Goal: Task Accomplishment & Management: Manage account settings

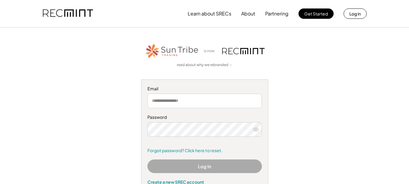
drag, startPoint x: 0, startPoint y: 0, endPoint x: 188, endPoint y: 101, distance: 213.4
click at [188, 101] on input "email" at bounding box center [204, 101] width 114 height 15
type input "**********"
click at [257, 128] on use at bounding box center [255, 129] width 5 height 3
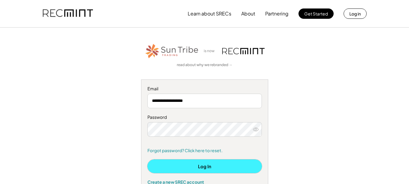
click at [201, 166] on button "Log In" at bounding box center [204, 166] width 114 height 14
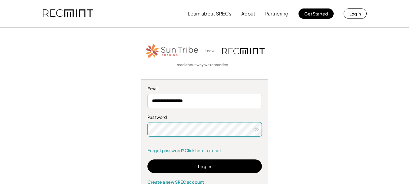
click at [138, 127] on div "**********" at bounding box center [204, 117] width 373 height 148
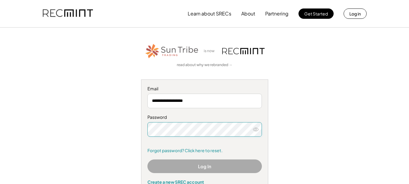
click at [213, 167] on button "Log In" at bounding box center [204, 166] width 114 height 14
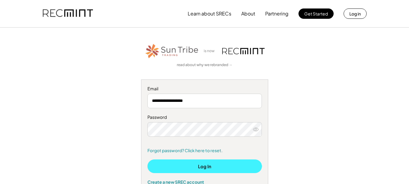
click at [213, 167] on button "Log In" at bounding box center [204, 166] width 114 height 14
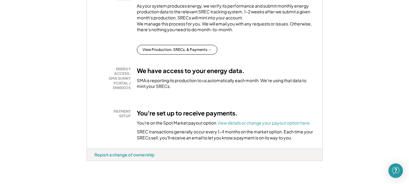
scroll to position [142, 0]
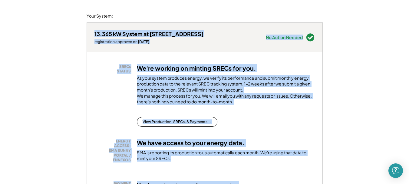
drag, startPoint x: 401, startPoint y: 63, endPoint x: 395, endPoint y: -9, distance: 72.6
click at [395, 0] on html "Home My Payments Direct Deposit My Account Support Log Out Refer a Friend Welco…" at bounding box center [204, 23] width 409 height 184
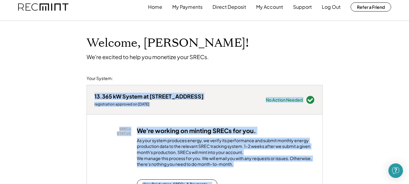
scroll to position [0, 0]
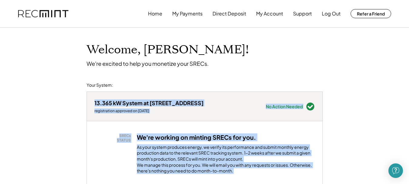
click at [327, 60] on div "Welcome, Matthew! We're excited to help you monetize your SRECs." at bounding box center [205, 47] width 248 height 39
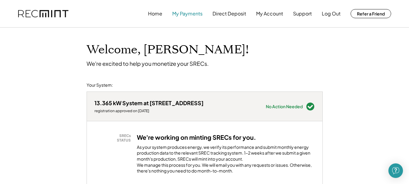
click at [190, 16] on button "My Payments" at bounding box center [187, 14] width 30 height 12
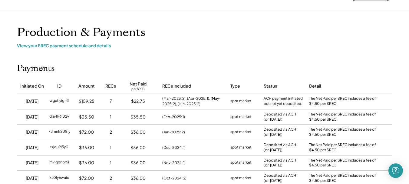
scroll to position [36, 0]
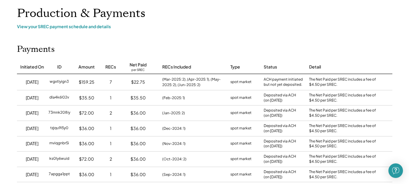
click at [282, 82] on div "ACH payment initiated but not yet deposited." at bounding box center [283, 82] width 39 height 10
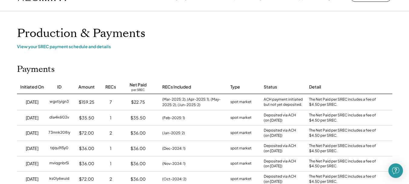
scroll to position [0, 0]
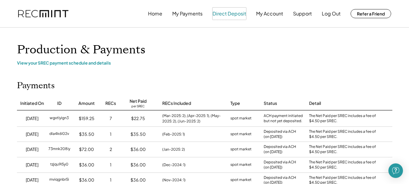
click at [232, 12] on button "Direct Deposit" at bounding box center [230, 14] width 34 height 12
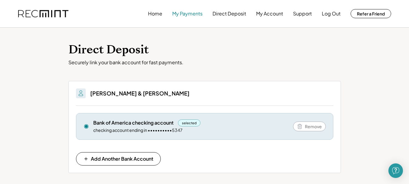
click at [194, 14] on button "My Payments" at bounding box center [187, 14] width 30 height 12
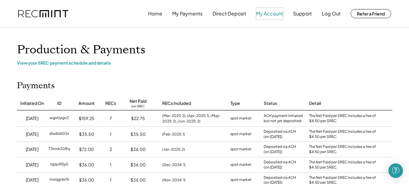
click at [272, 14] on button "My Account" at bounding box center [269, 14] width 27 height 12
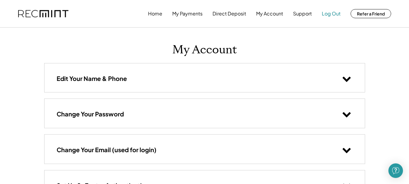
click at [333, 14] on button "Log Out" at bounding box center [331, 14] width 19 height 12
